Goal: Information Seeking & Learning: Learn about a topic

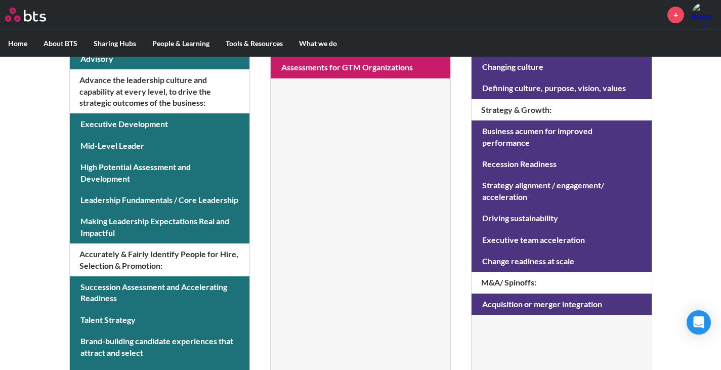
scroll to position [431, 0]
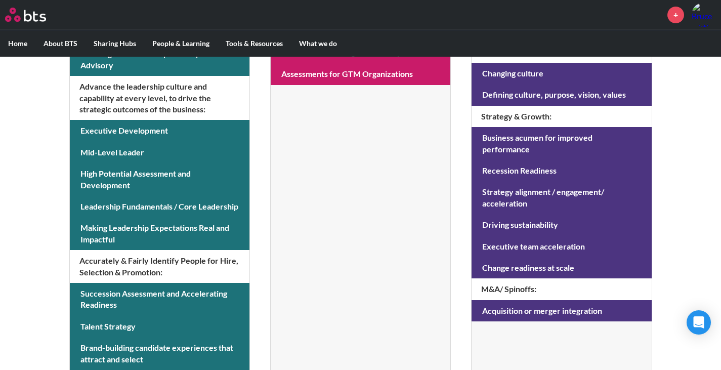
click at [716, 284] on div "MENU + Home About BTS Who we are How we work: Policies, Toolkits and Guidance I…" at bounding box center [360, 2] width 721 height 866
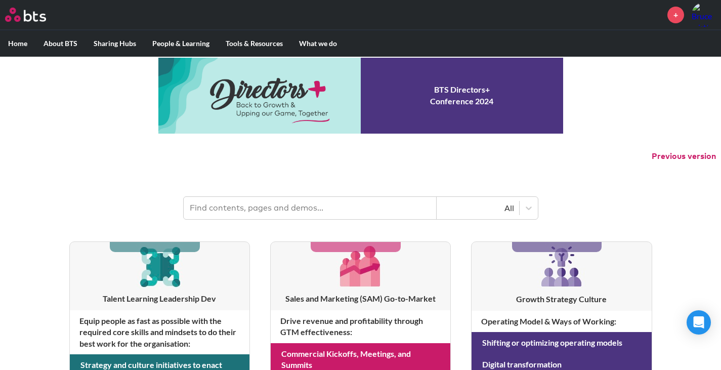
scroll to position [0, 0]
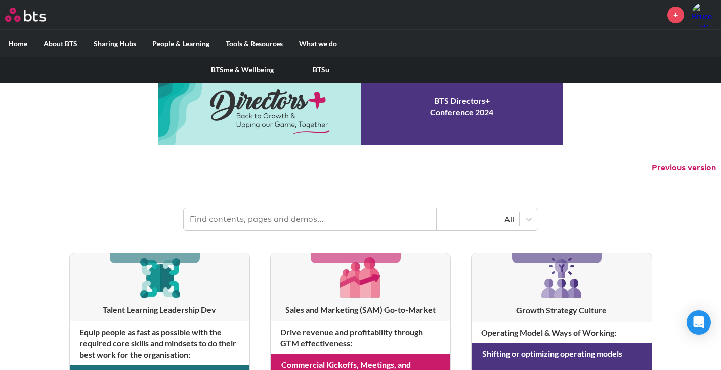
click at [197, 42] on label "People & Learning" at bounding box center [180, 43] width 73 height 26
click at [0, 0] on input "People & Learning" at bounding box center [0, 0] width 0 height 0
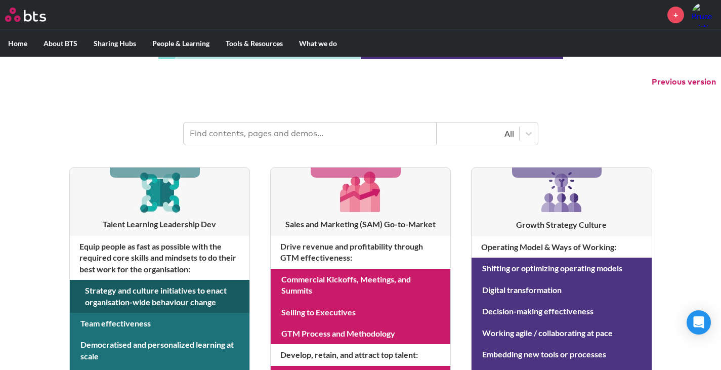
scroll to position [136, 0]
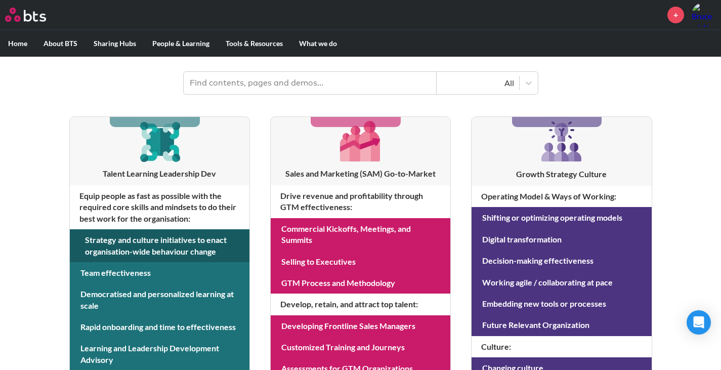
click at [171, 250] on link at bounding box center [160, 245] width 180 height 33
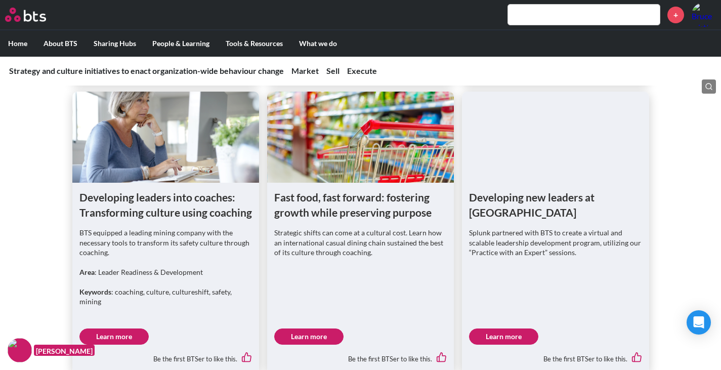
scroll to position [1265, 0]
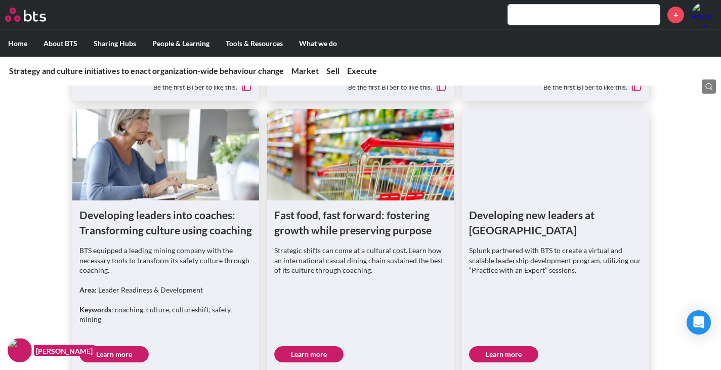
click at [122, 346] on link "Learn more" at bounding box center [113, 354] width 69 height 16
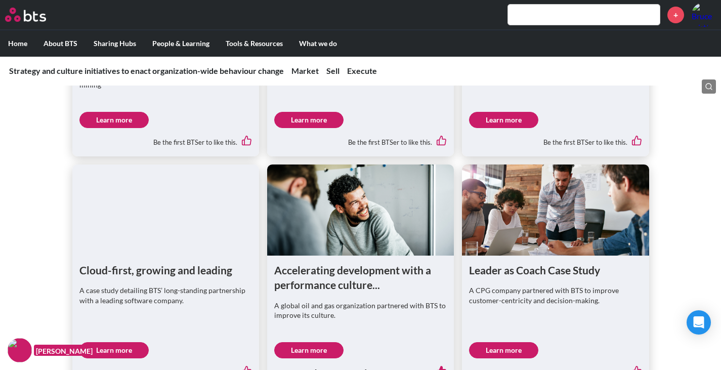
scroll to position [1518, 0]
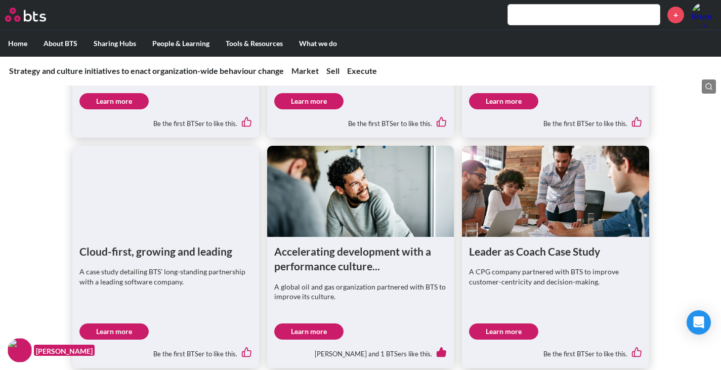
click at [506, 323] on link "Learn more" at bounding box center [503, 331] width 69 height 16
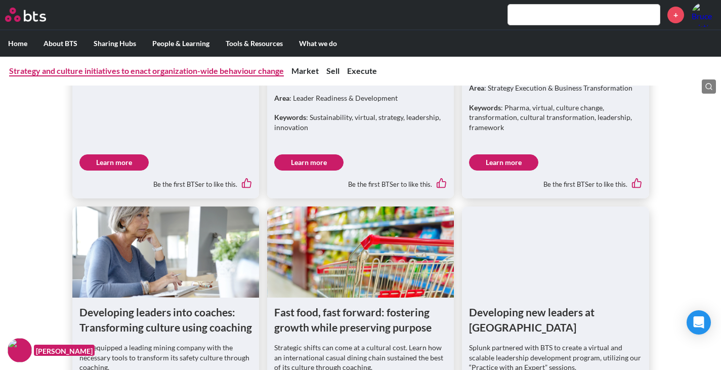
scroll to position [1012, 0]
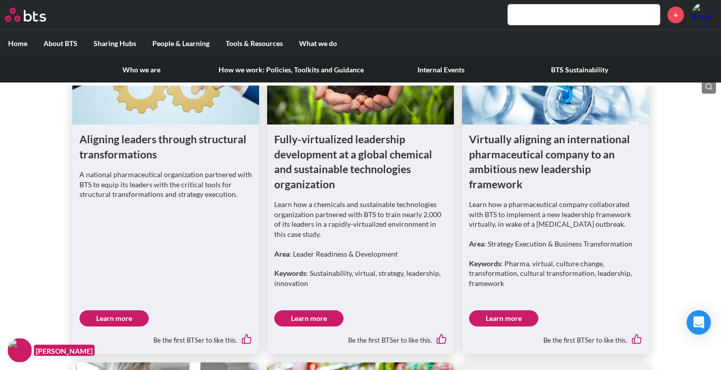
click at [255, 68] on link "How we work: Policies, Toolkits and Guidance" at bounding box center [291, 70] width 161 height 26
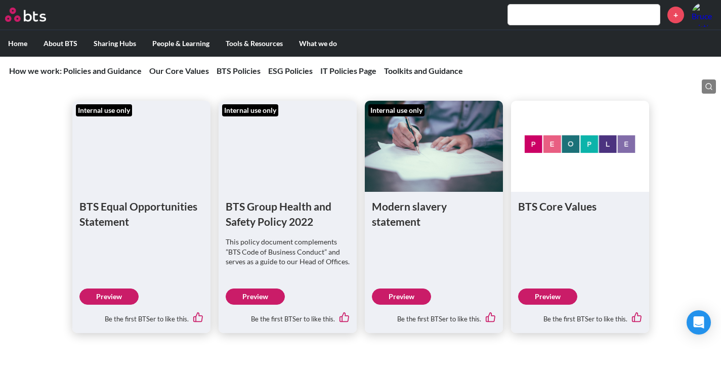
scroll to position [860, 0]
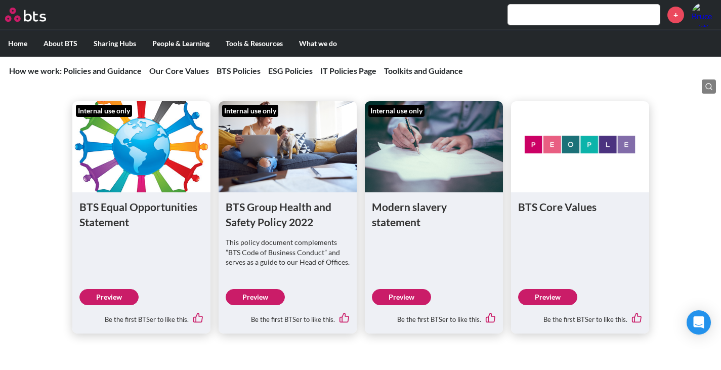
click at [551, 297] on link "Preview" at bounding box center [547, 297] width 59 height 16
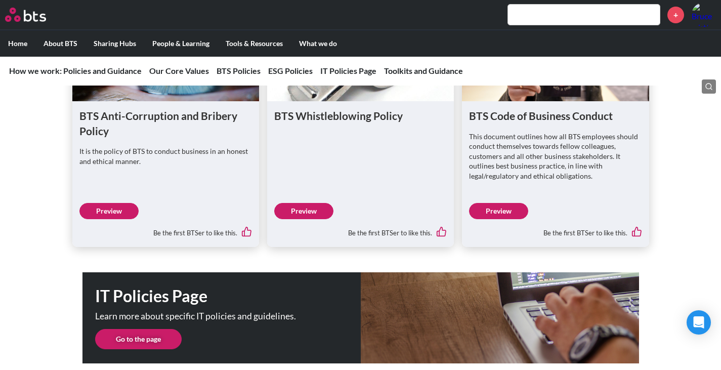
scroll to position [1721, 0]
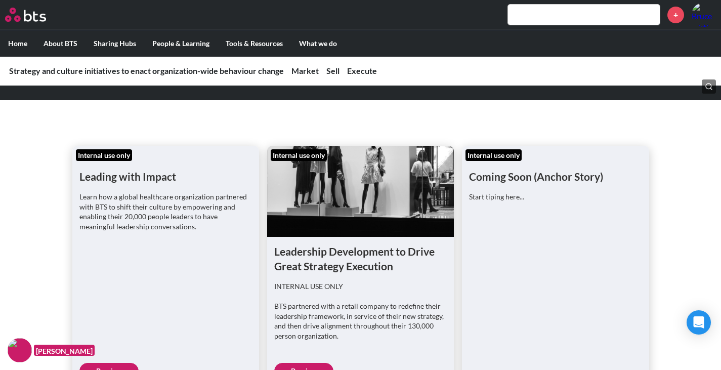
scroll to position [40, 0]
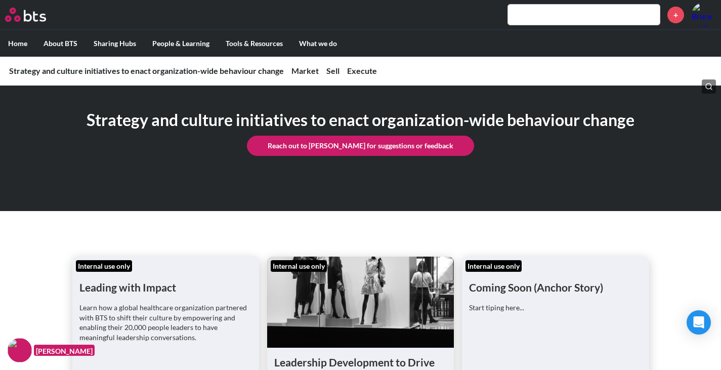
click at [20, 43] on label "Home" at bounding box center [17, 43] width 35 height 26
click at [0, 0] on input "Home" at bounding box center [0, 0] width 0 height 0
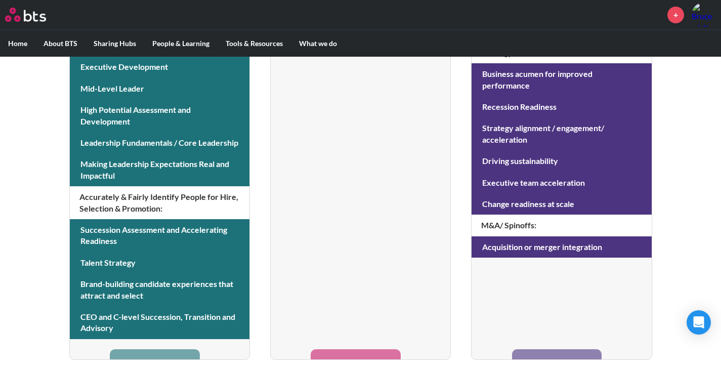
scroll to position [496, 0]
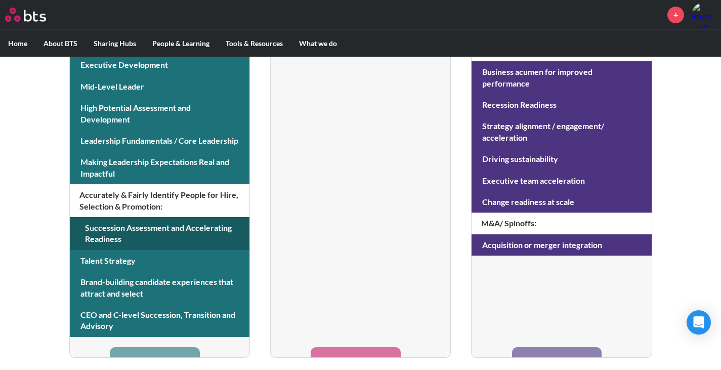
click at [152, 229] on link at bounding box center [160, 233] width 180 height 33
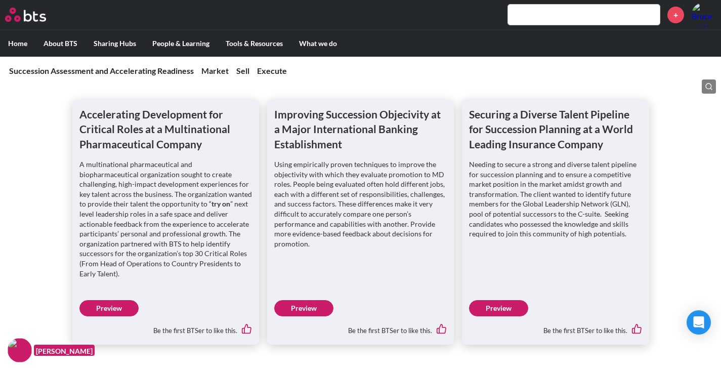
scroll to position [1063, 0]
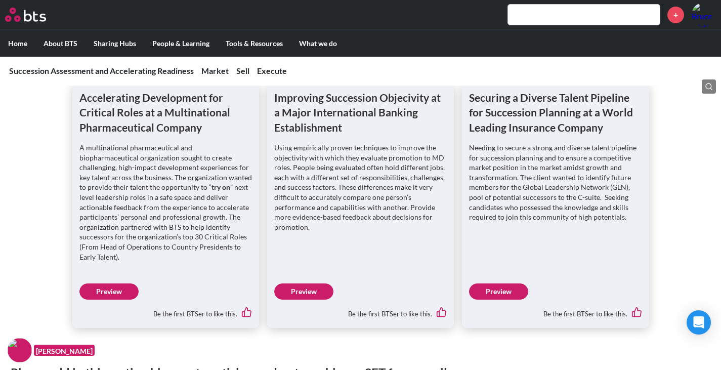
click at [297, 294] on link "Preview" at bounding box center [303, 291] width 59 height 16
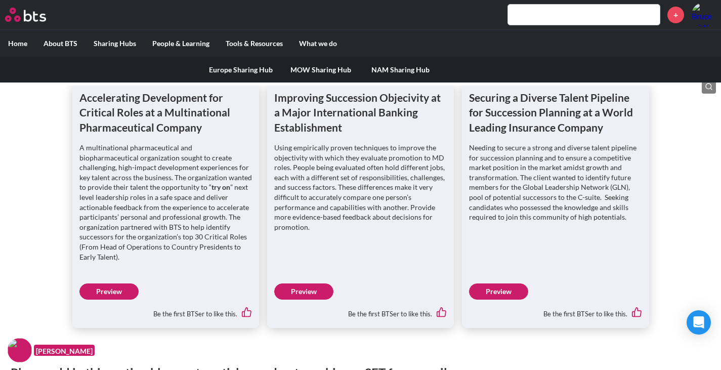
scroll to position [1012, 0]
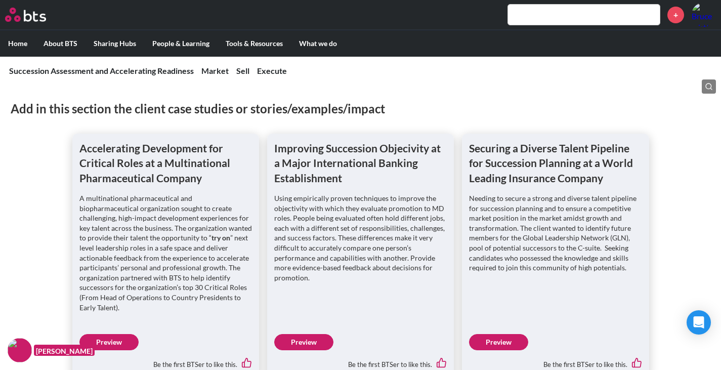
click at [16, 38] on label "Home" at bounding box center [17, 43] width 35 height 26
click at [0, 0] on input "Home" at bounding box center [0, 0] width 0 height 0
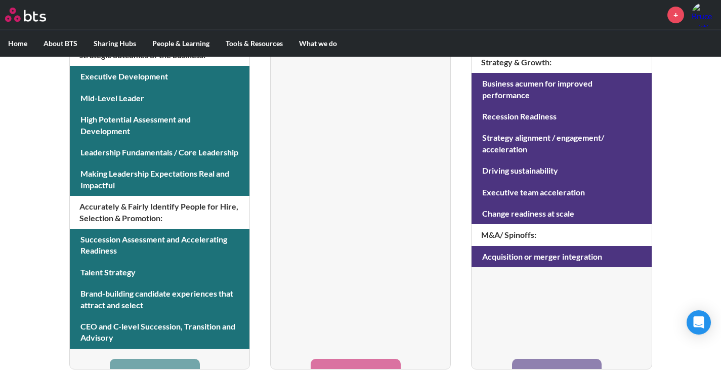
scroll to position [496, 0]
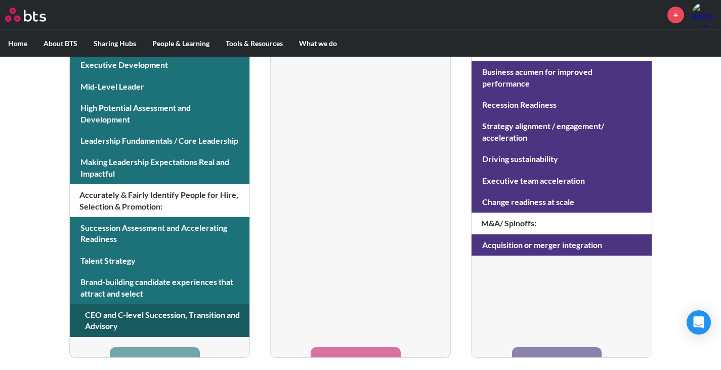
click at [174, 313] on link at bounding box center [160, 320] width 180 height 33
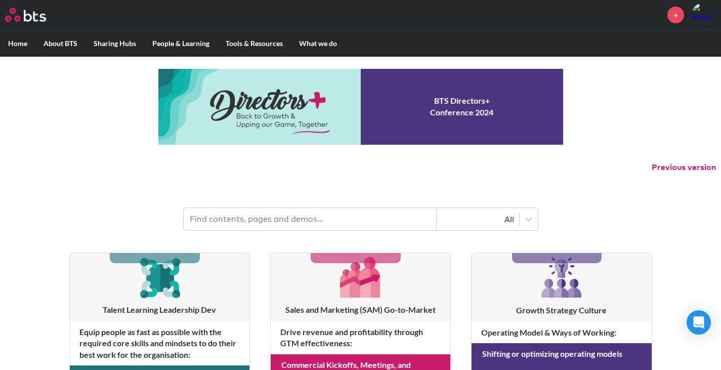
scroll to position [496, 0]
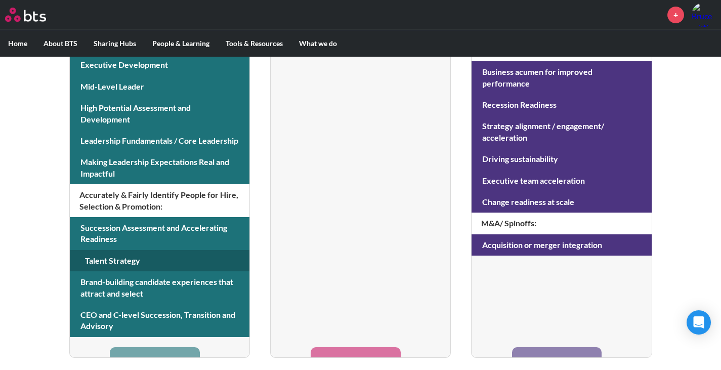
click at [113, 256] on link at bounding box center [160, 260] width 180 height 21
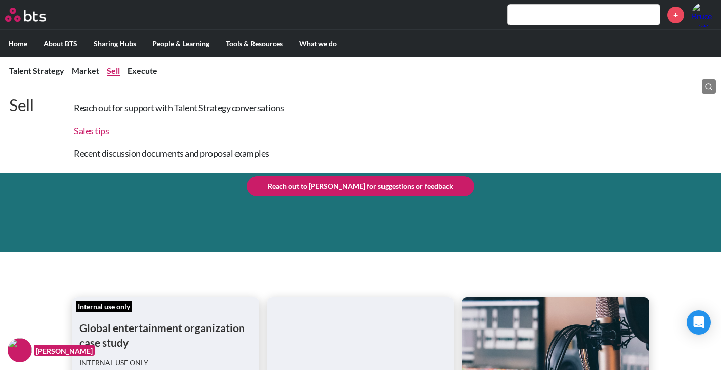
click at [98, 131] on link "Sales tips" at bounding box center [91, 130] width 35 height 11
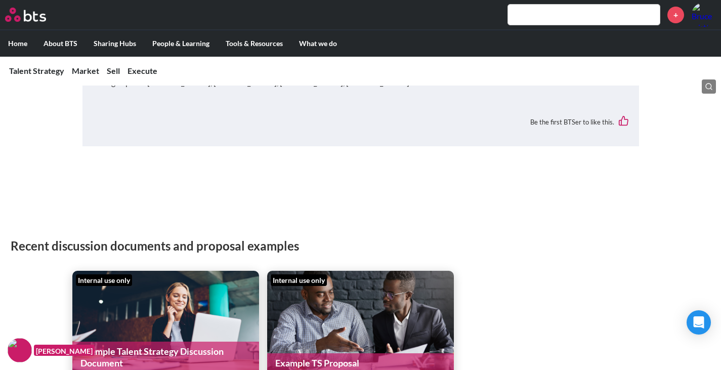
scroll to position [1316, 0]
